Goal: Information Seeking & Learning: Learn about a topic

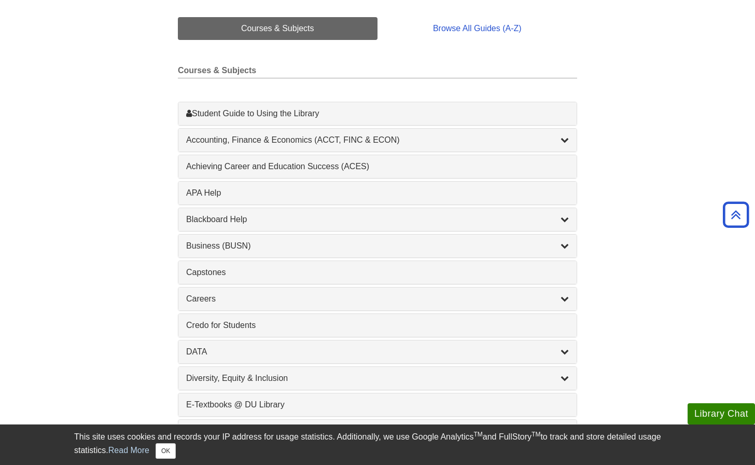
scroll to position [254, 0]
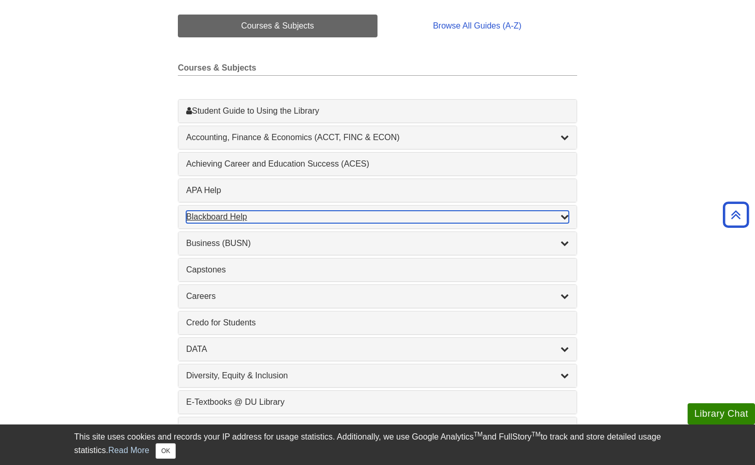
click at [212, 216] on div "Blackboard Help , 9 guides" at bounding box center [377, 216] width 383 height 12
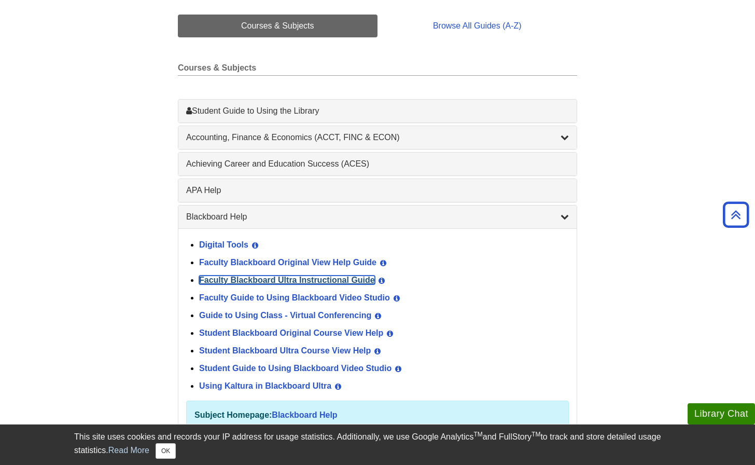
click at [259, 278] on link "Faculty Blackboard Ultra Instructional Guide" at bounding box center [287, 279] width 176 height 9
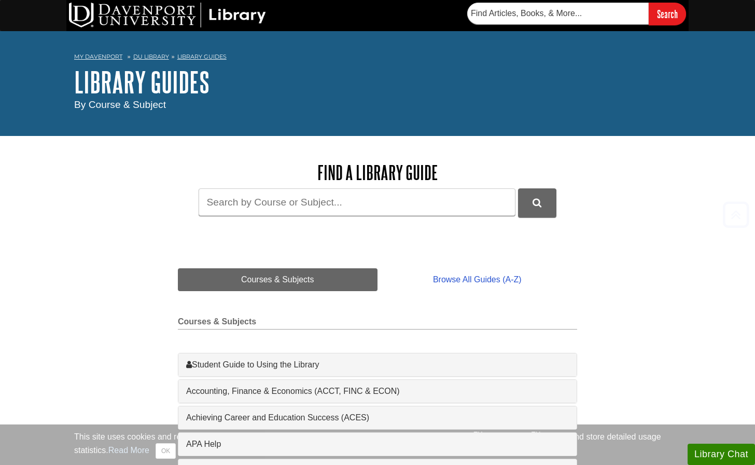
scroll to position [254, 0]
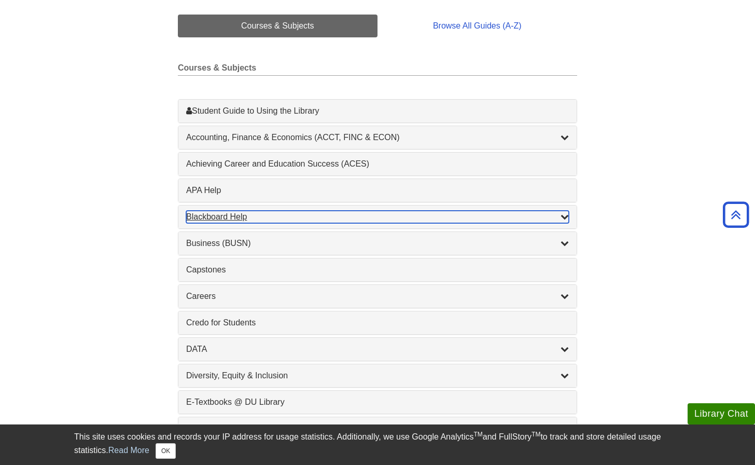
click at [562, 220] on icon "List of Subjects" at bounding box center [564, 216] width 8 height 8
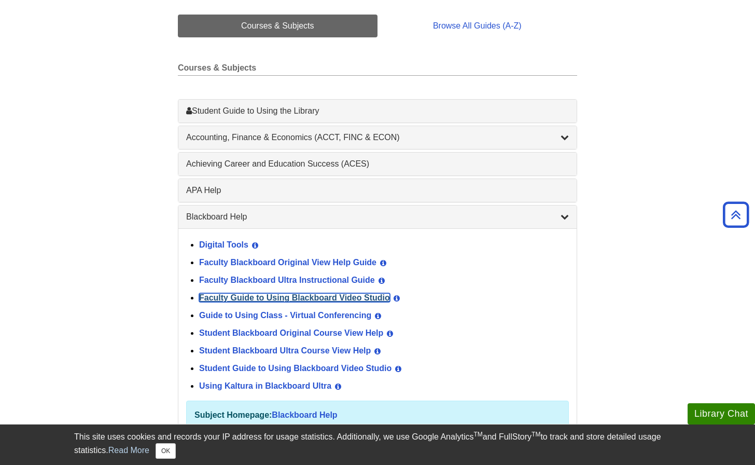
click at [354, 298] on link "Faculty Guide to Using Blackboard Video Studio" at bounding box center [294, 297] width 191 height 9
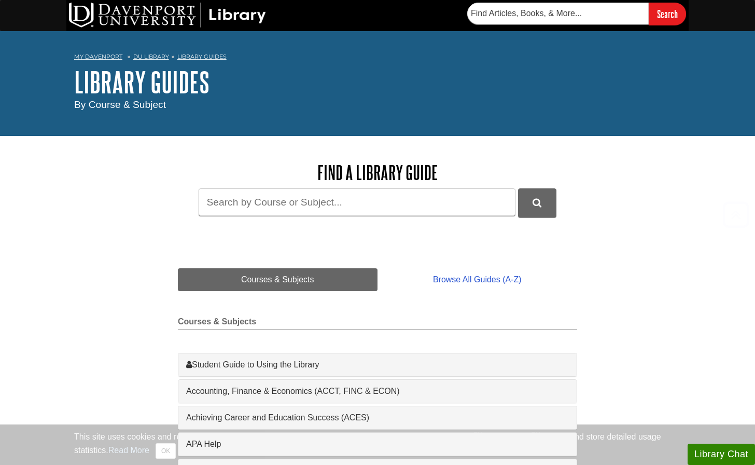
scroll to position [254, 0]
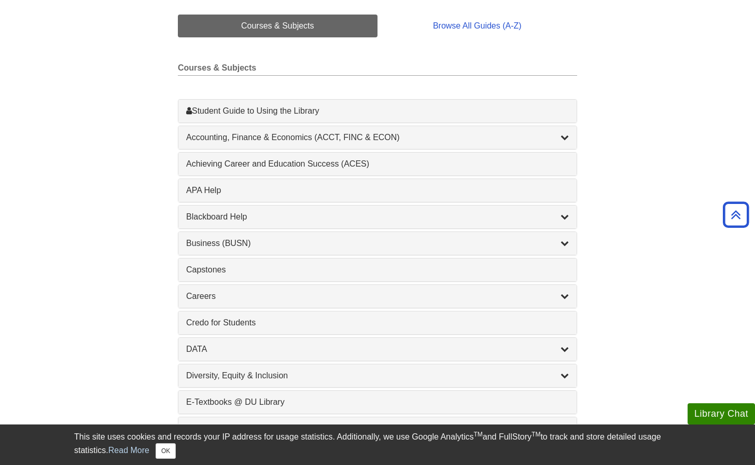
click at [570, 221] on div "Blackboard Help , 9 guides" at bounding box center [377, 216] width 398 height 23
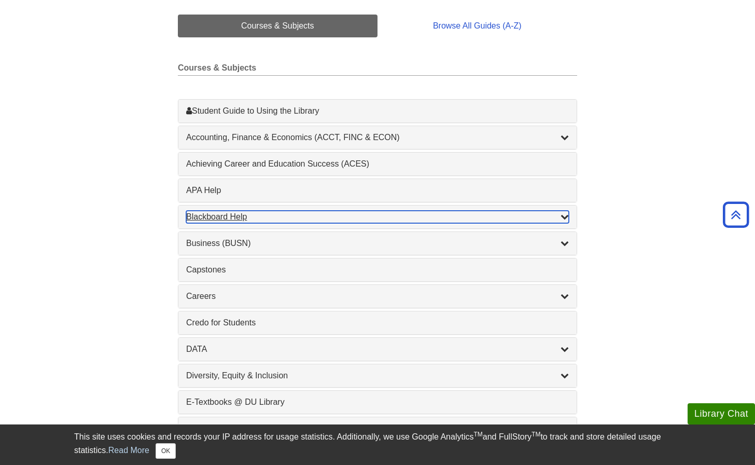
click at [565, 216] on icon "List of Subjects" at bounding box center [564, 216] width 8 height 8
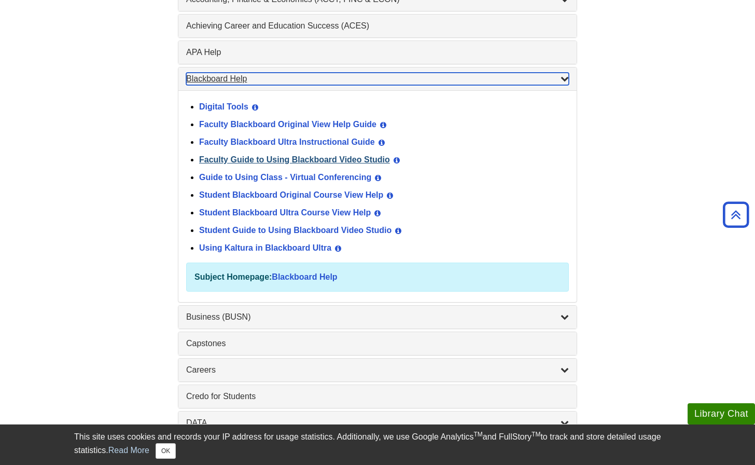
scroll to position [391, 0]
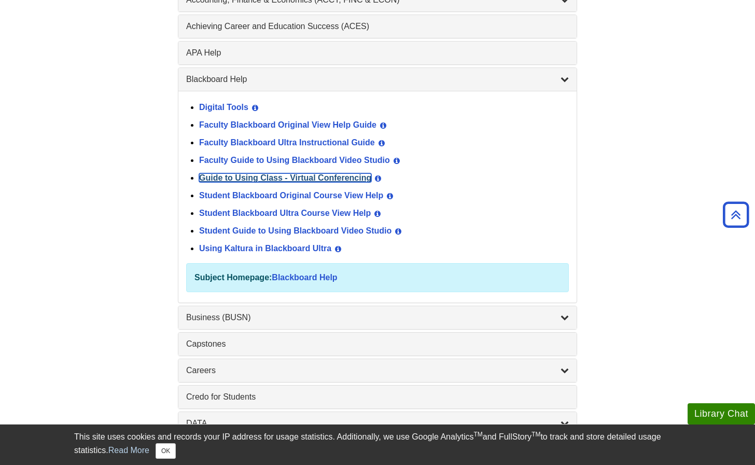
click at [316, 178] on link "Guide to Using Class - Virtual Conferencing" at bounding box center [285, 177] width 172 height 9
